Goal: Book appointment/travel/reservation

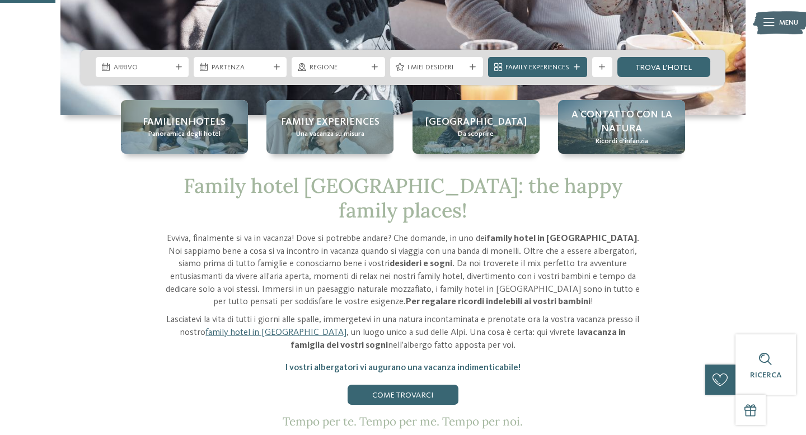
click at [170, 73] on div "Arrivo" at bounding box center [142, 67] width 93 height 20
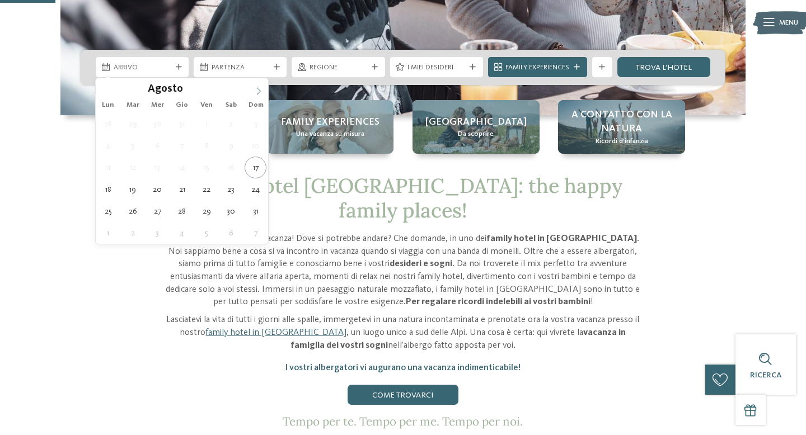
click at [254, 93] on span at bounding box center [258, 87] width 19 height 19
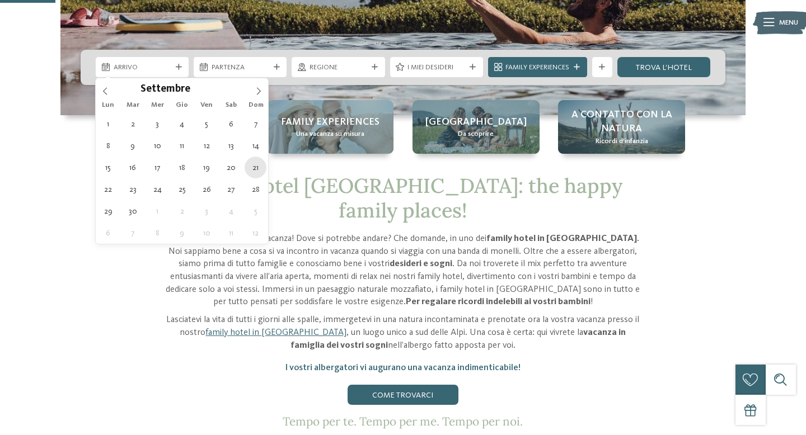
type div "[DATE]"
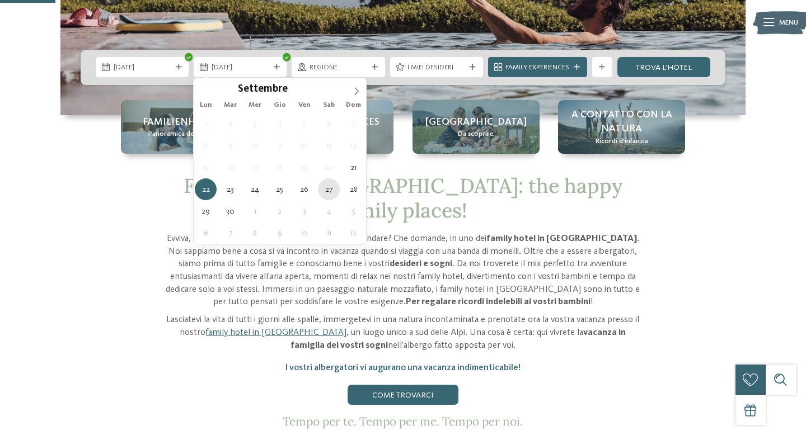
type div "[DATE]"
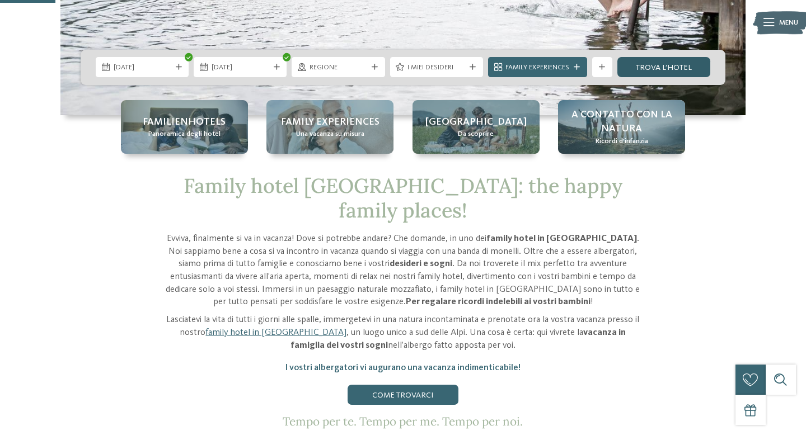
click at [656, 71] on link "trova l’hotel" at bounding box center [663, 67] width 93 height 20
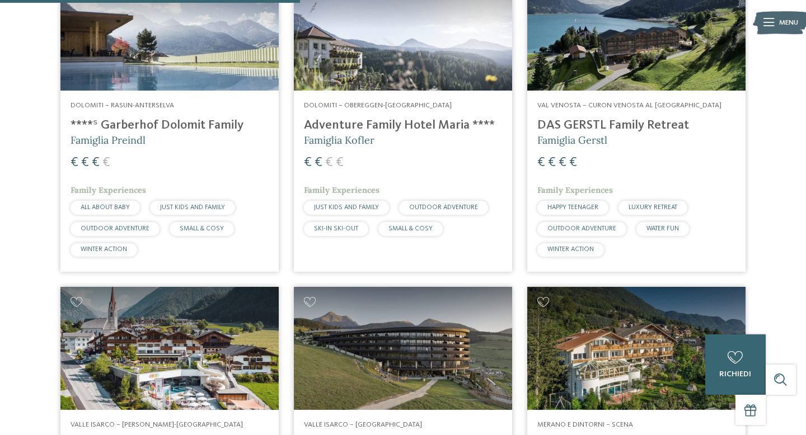
scroll to position [1044, 0]
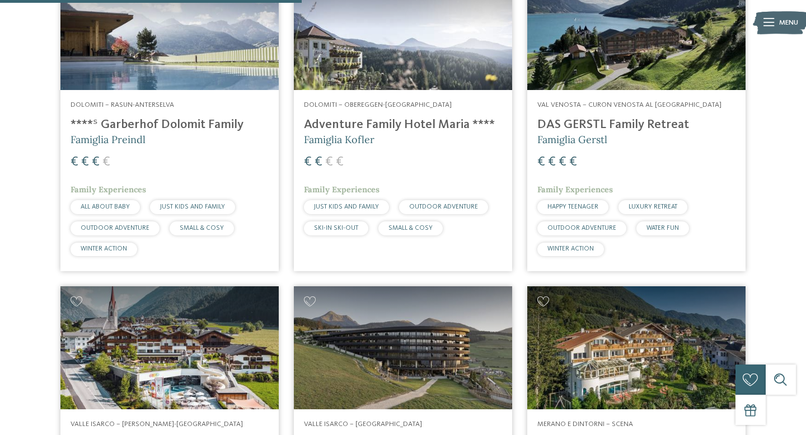
click at [401, 128] on h4 "Adventure Family Hotel Maria ****" at bounding box center [403, 125] width 198 height 15
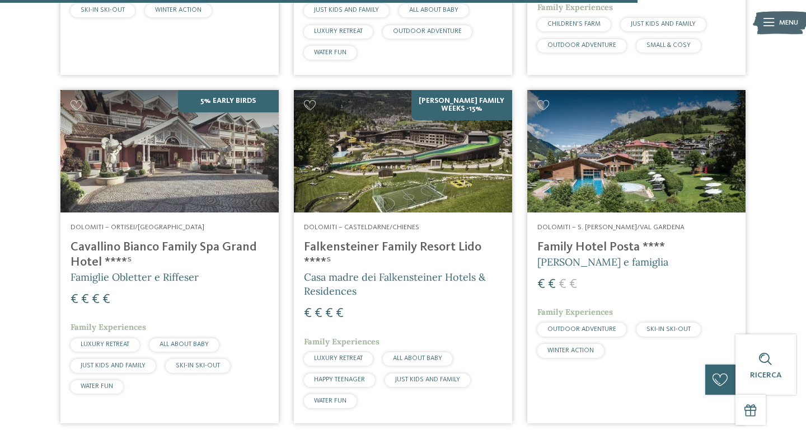
scroll to position [2205, 0]
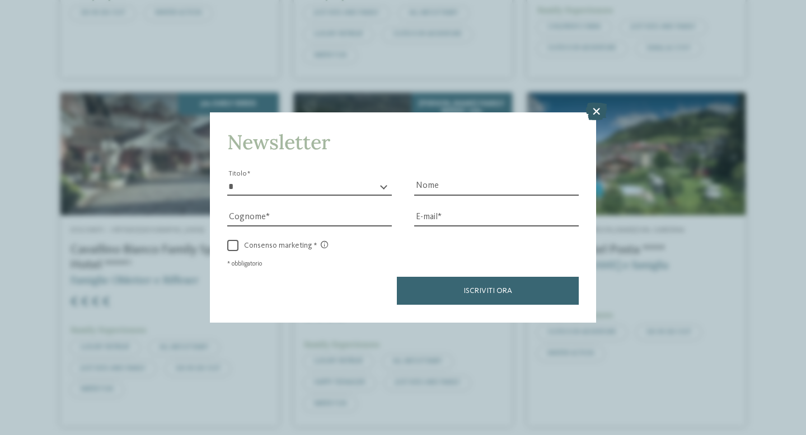
click at [593, 112] on icon at bounding box center [596, 112] width 22 height 18
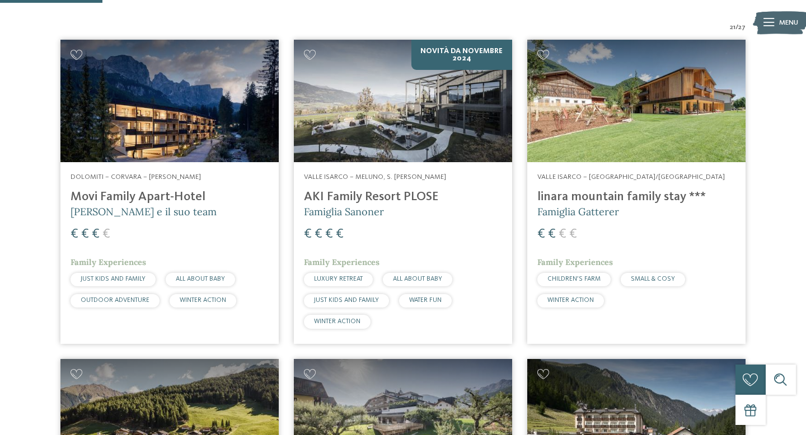
scroll to position [350, 0]
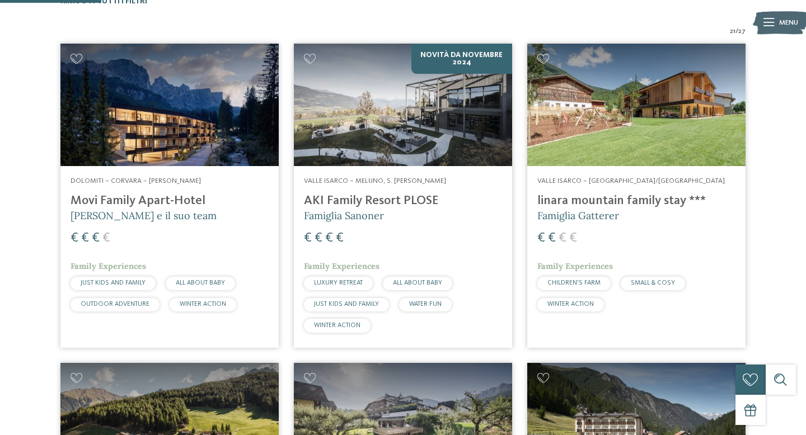
click at [206, 129] on img at bounding box center [169, 105] width 218 height 123
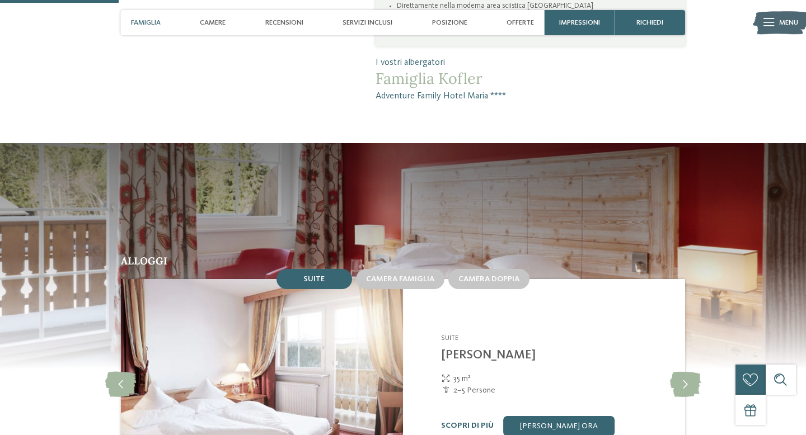
scroll to position [344, 0]
